Goal: Find specific page/section: Find specific page/section

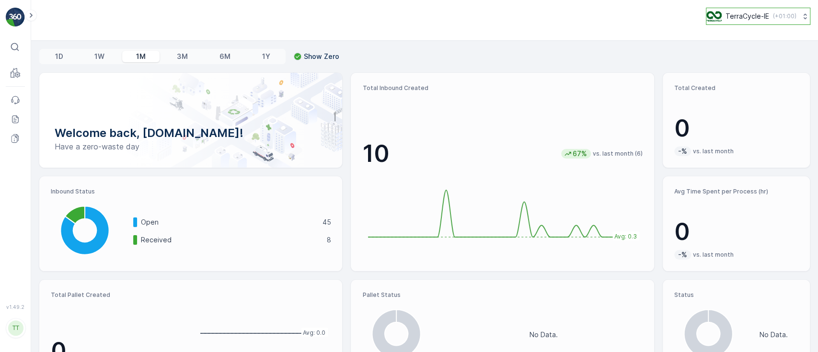
click at [740, 12] on p "TerraCycle-IE" at bounding box center [747, 16] width 44 height 10
type input "de"
click at [726, 60] on span "TerraCycle-DE-MRF" at bounding box center [762, 59] width 100 height 10
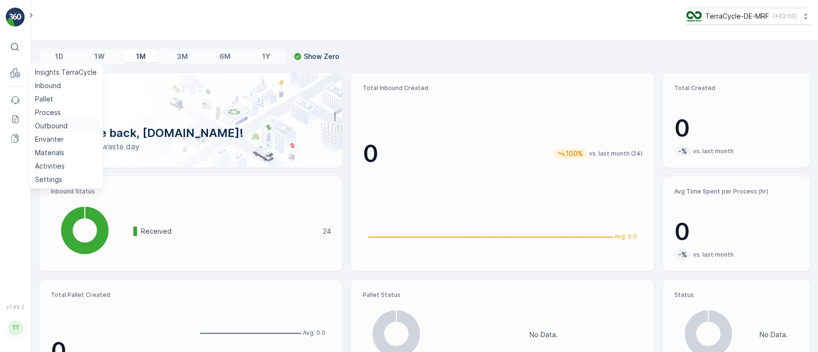
click at [52, 124] on p "Outbound" at bounding box center [51, 126] width 33 height 10
